Goal: Transaction & Acquisition: Purchase product/service

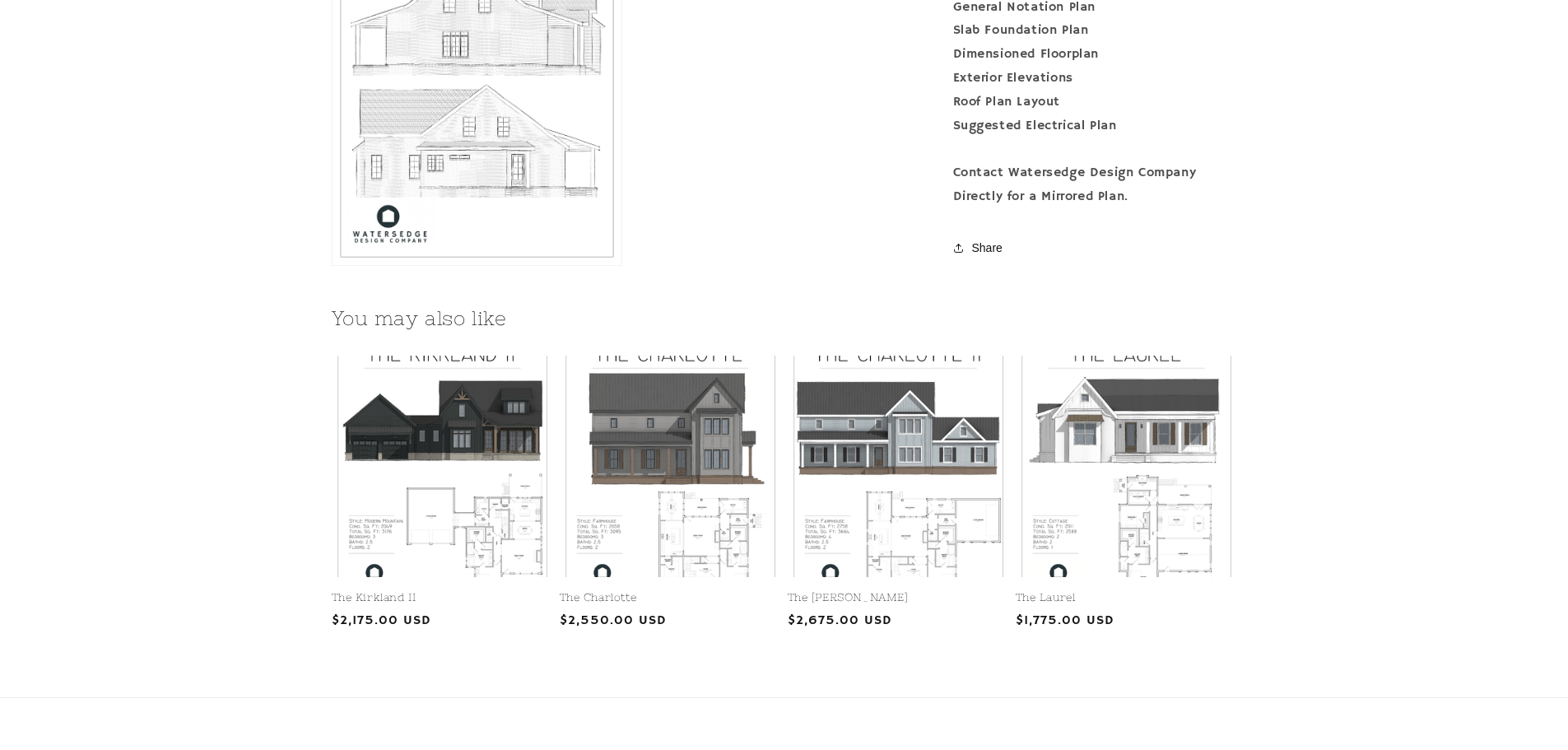
scroll to position [1902, 0]
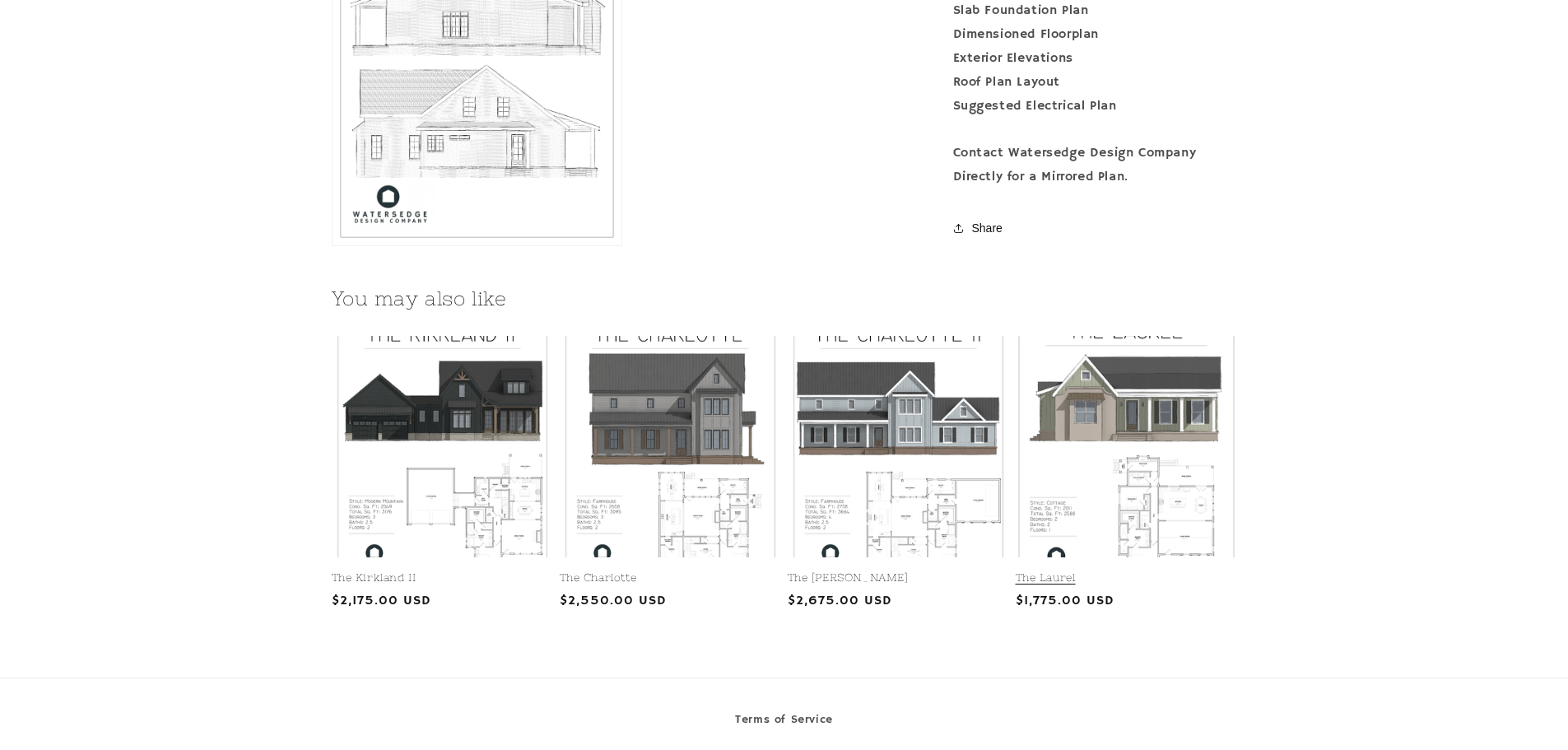
click at [1134, 571] on link "The Laurel" at bounding box center [1126, 577] width 222 height 14
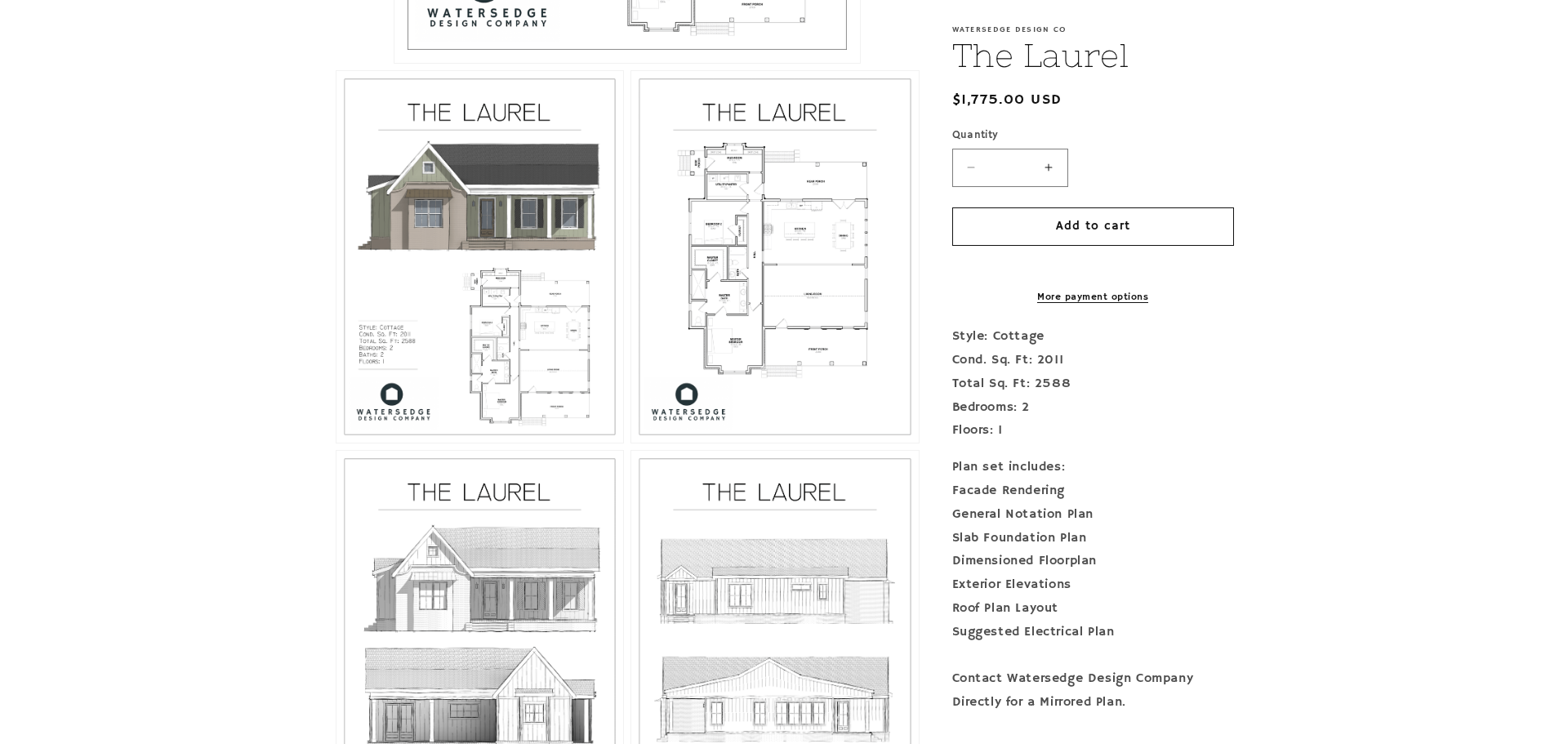
scroll to position [927, 0]
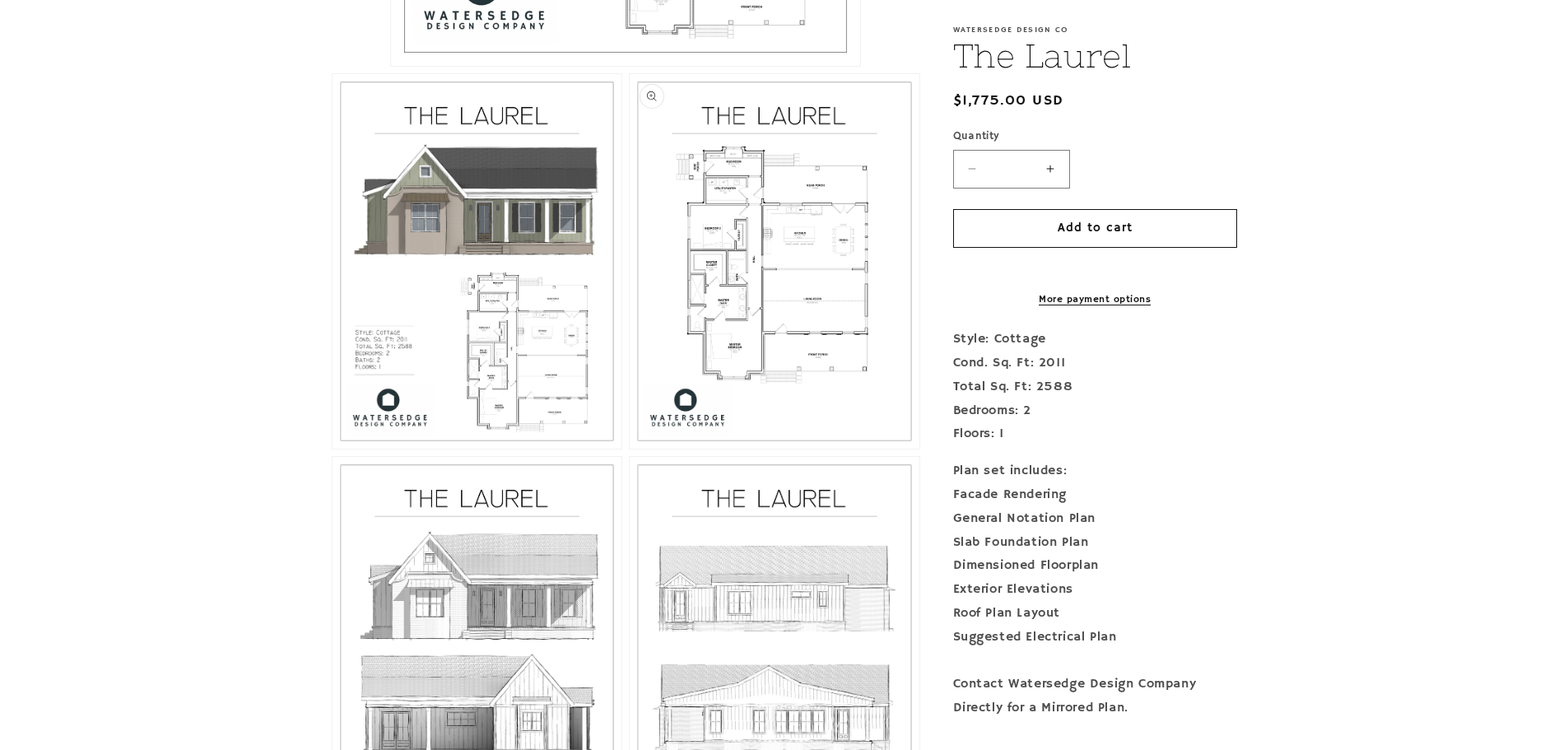
click at [630, 449] on button "Open media 3 in modal" at bounding box center [630, 449] width 0 height 0
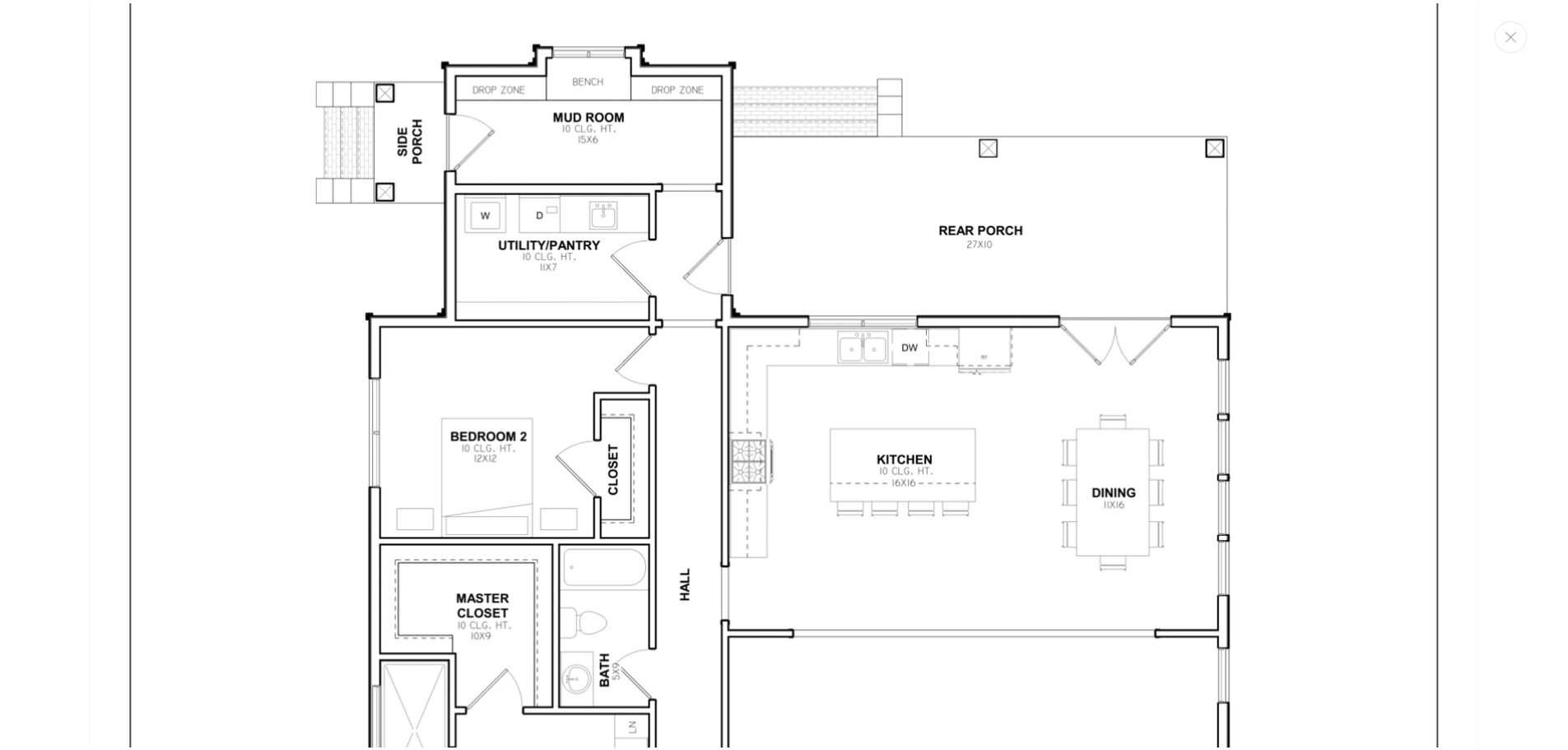
scroll to position [3928, 0]
